Goal: Task Accomplishment & Management: Complete application form

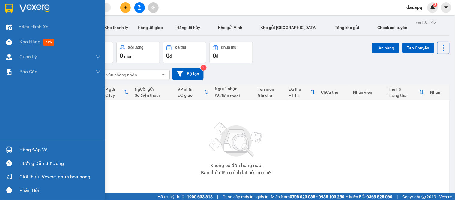
click at [25, 148] on div "Hàng sắp về" at bounding box center [59, 150] width 81 height 9
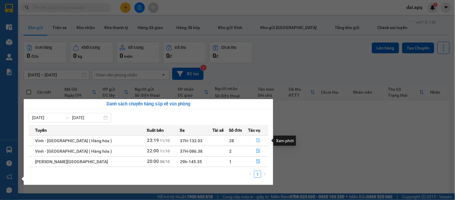
click at [257, 139] on icon "file-done" at bounding box center [259, 141] width 4 height 4
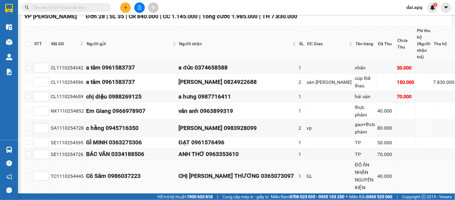
scroll to position [133, 0]
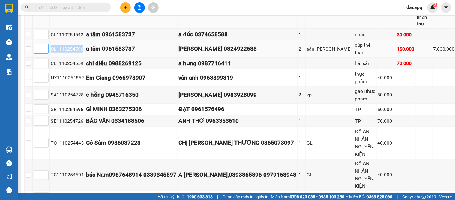
drag, startPoint x: 81, startPoint y: 60, endPoint x: 42, endPoint y: 59, distance: 39.0
click at [41, 58] on tr "CL1110254596 a tâm 0961583737 TUỆ NGHI 0824922688 2 sân sammy pickelball cúp th…" at bounding box center [245, 48] width 441 height 17
copy tr "CL1110254596"
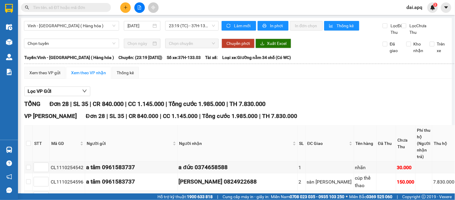
paste input "CL1110254596"
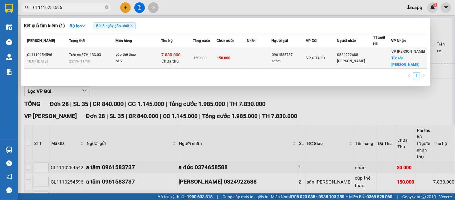
type input "CL1110254596"
click at [230, 61] on td "150.000" at bounding box center [231, 58] width 30 height 21
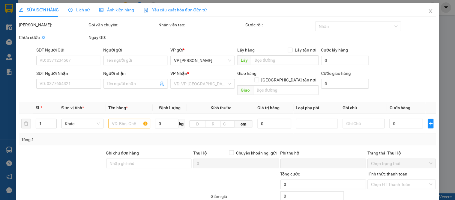
type input "0961583737"
type input "a tâm"
type input "0824922688"
type input "TUỆ NGHI"
checkbox input "true"
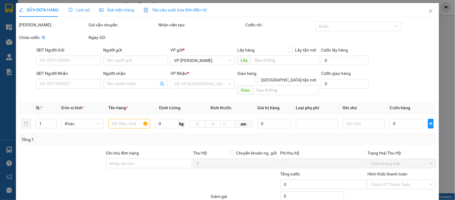
type input "sân sammy pickelball"
type input "người gửi trả phí thu hộ"
type input "150.000"
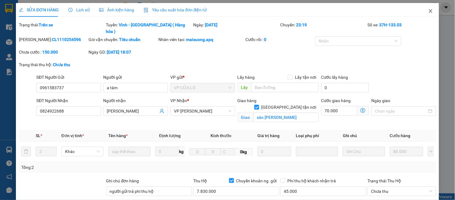
click at [428, 10] on icon "close" at bounding box center [430, 11] width 5 height 5
click at [426, 10] on span "dai.apq" at bounding box center [414, 7] width 25 height 7
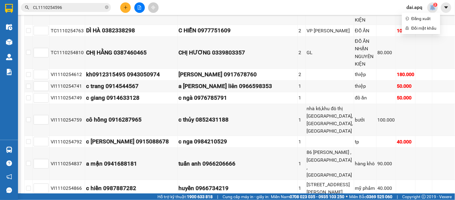
scroll to position [366, 0]
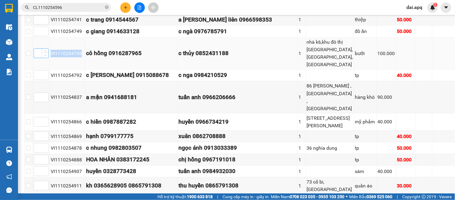
drag, startPoint x: 83, startPoint y: 79, endPoint x: 45, endPoint y: 81, distance: 37.9
click at [45, 70] on tr "VI1110254759 cô hồng 0916287965 c thủy 0852431188 1 nhà k6,khu đô thị việt hưn…" at bounding box center [245, 53] width 441 height 32
copy tr "VI1110254759"
click at [106, 7] on icon "close-circle" at bounding box center [107, 7] width 4 height 4
paste input "VI1110254759"
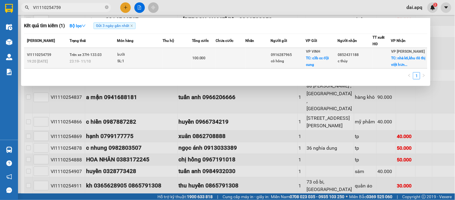
type input "VI1110254759"
click at [196, 62] on td "100.000" at bounding box center [204, 58] width 24 height 21
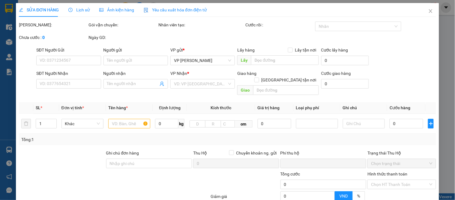
type input "0916287965"
type input "cô hồng"
checkbox input "true"
type input "c3b cc đội cung"
type input "0852431188"
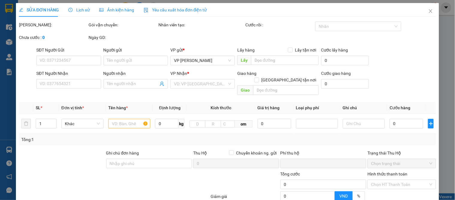
type input "c thủy"
checkbox input "true"
type input "nhà k6,khu đô thị việt hưng,long biên, hà nội"
type input "0"
type input "100.000"
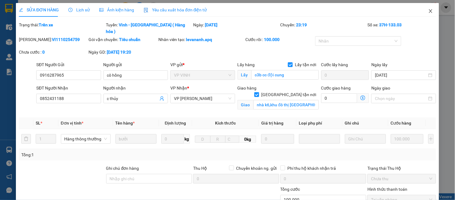
click at [428, 11] on icon "close" at bounding box center [430, 11] width 5 height 5
